Goal: Information Seeking & Learning: Learn about a topic

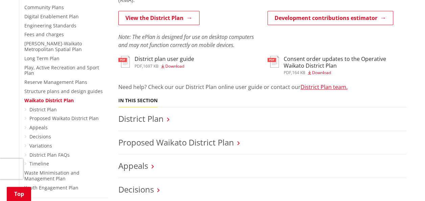
scroll to position [237, 0]
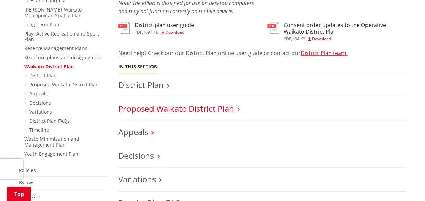
click at [152, 109] on link "Proposed Waikato District Plan" at bounding box center [176, 108] width 116 height 11
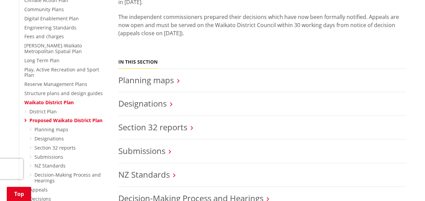
scroll to position [237, 0]
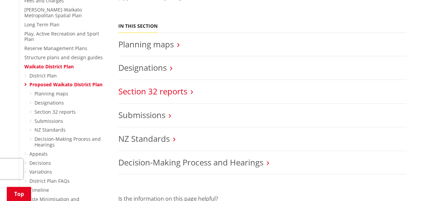
click at [157, 90] on link "Section 32 reports" at bounding box center [152, 91] width 69 height 11
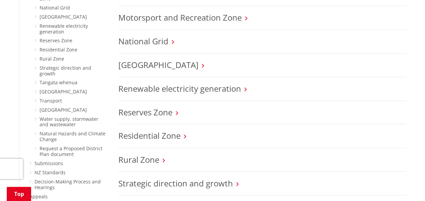
scroll to position [507, 0]
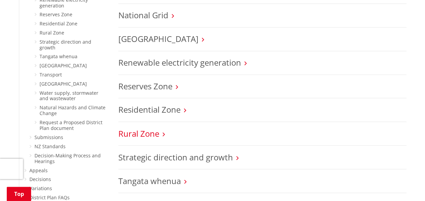
click at [147, 131] on link "Rural Zone" at bounding box center [138, 132] width 41 height 11
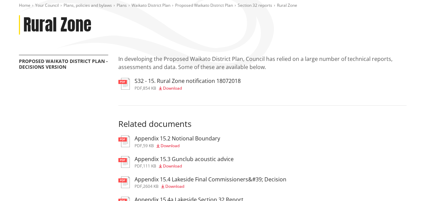
scroll to position [68, 0]
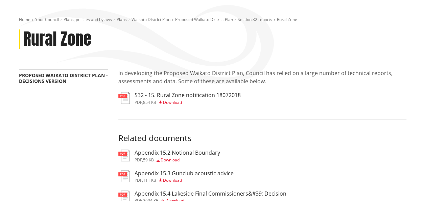
click at [166, 102] on span "Download" at bounding box center [172, 102] width 19 height 6
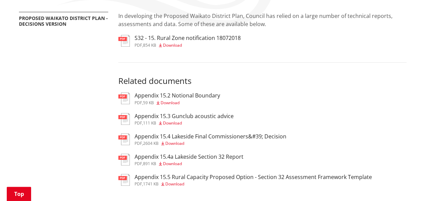
scroll to position [135, 0]
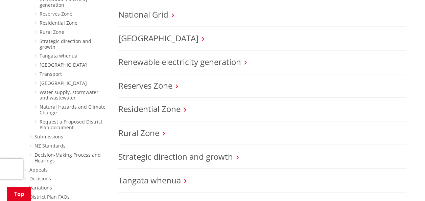
scroll to position [541, 0]
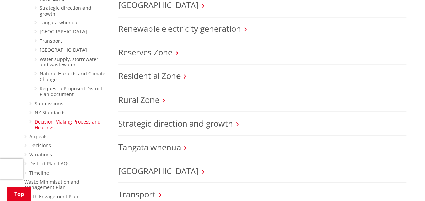
click at [73, 118] on link "Decision-Making Process and Hearings" at bounding box center [67, 124] width 66 height 12
click at [68, 118] on link "Decision-Making Process and Hearings" at bounding box center [67, 124] width 66 height 12
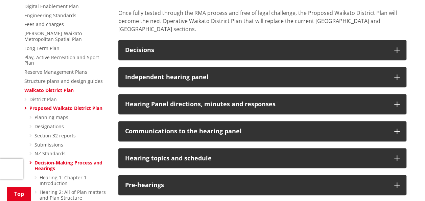
scroll to position [203, 0]
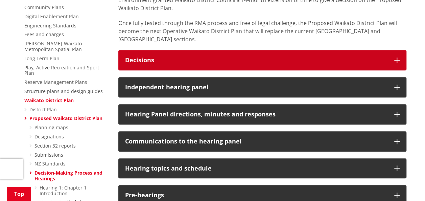
click at [396, 57] on icon "button" at bounding box center [396, 59] width 5 height 5
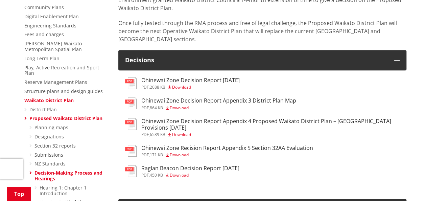
click at [228, 77] on h3 "Ohinewai Zone Decision Report 24 May 2021" at bounding box center [190, 80] width 98 height 6
